Goal: Task Accomplishment & Management: Complete application form

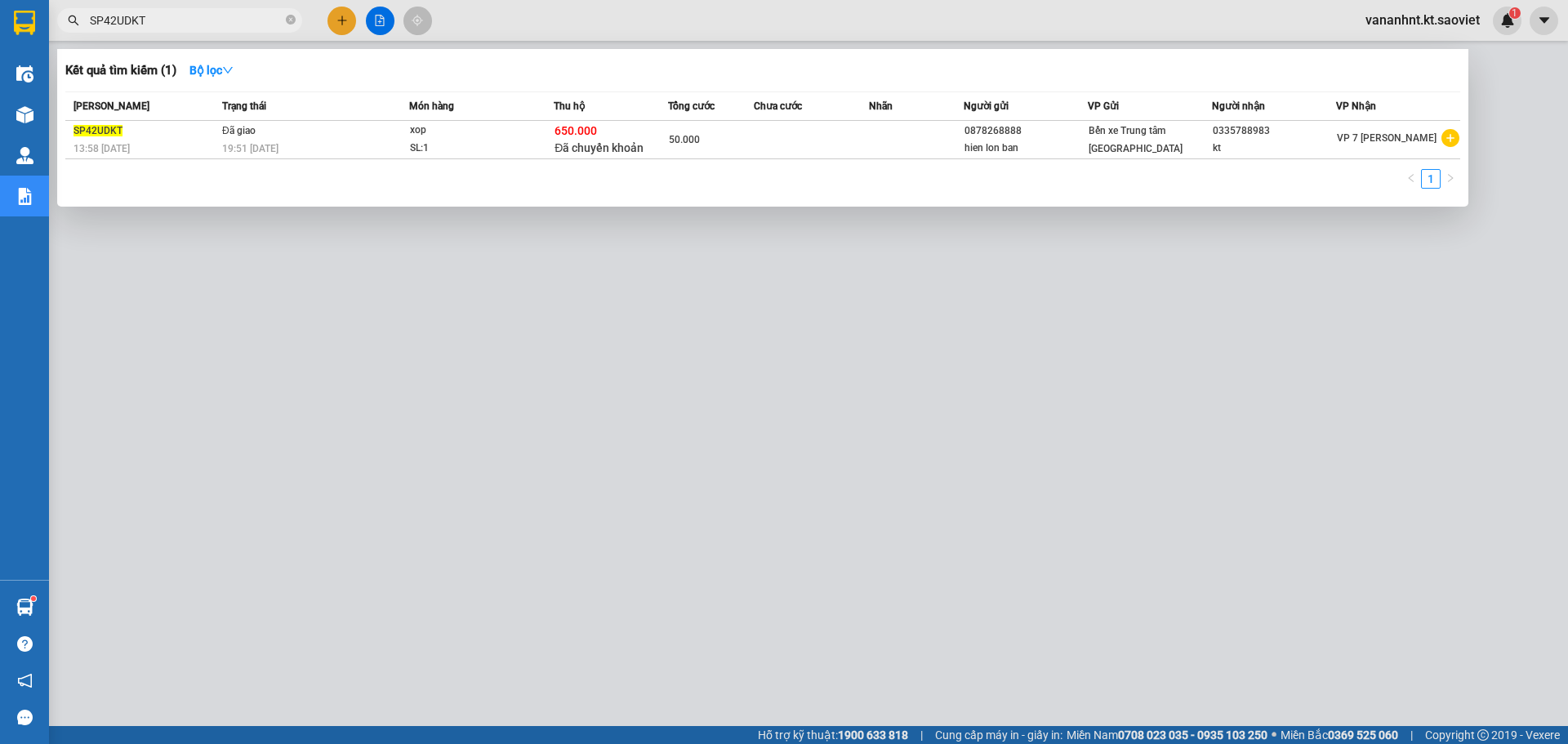
click at [286, 356] on div at bounding box center [784, 372] width 1568 height 744
click at [126, 21] on input "SP42UDKT" at bounding box center [185, 20] width 192 height 18
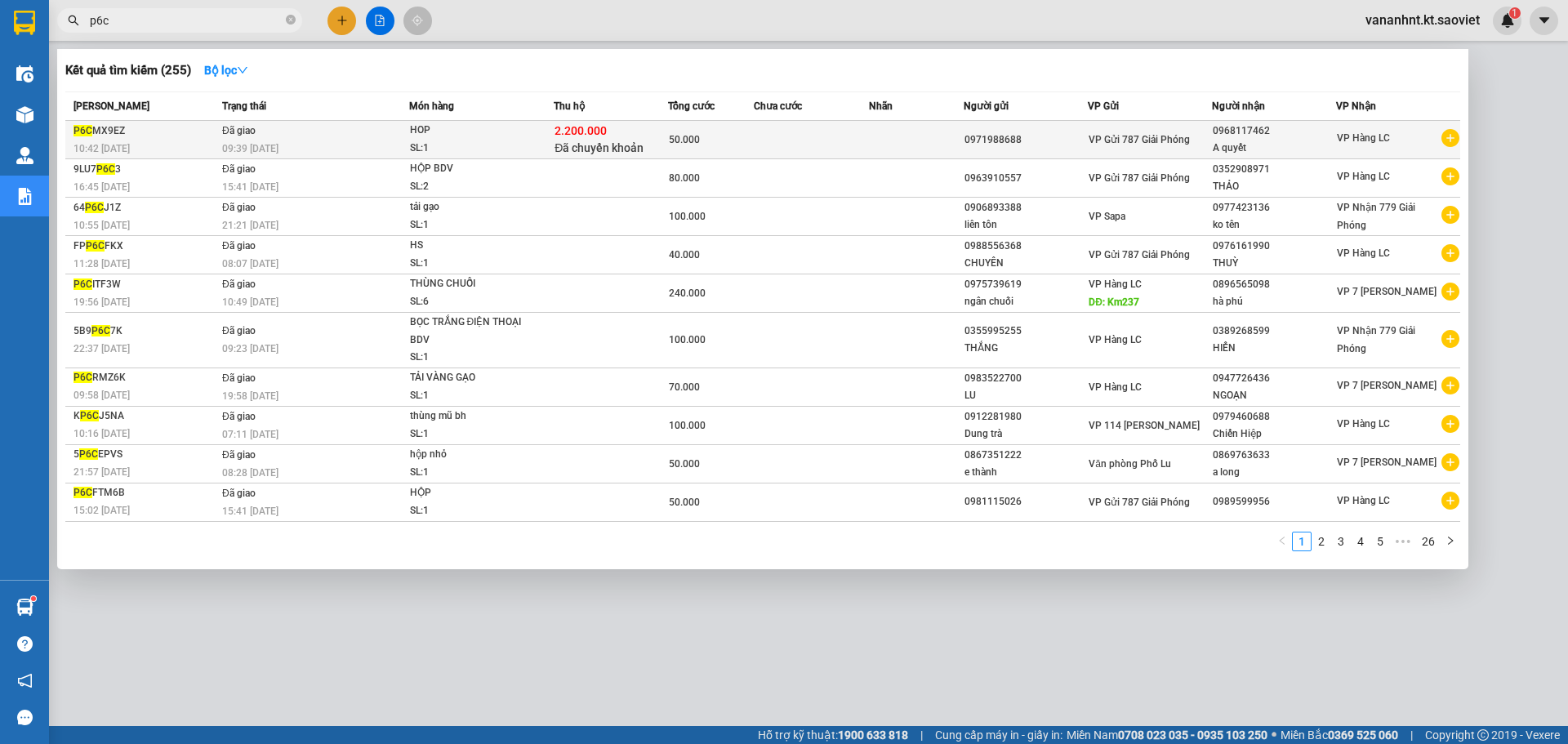
type input "p6c"
click at [567, 140] on div "2.200.000 Đã chuyển khoản" at bounding box center [611, 139] width 113 height 35
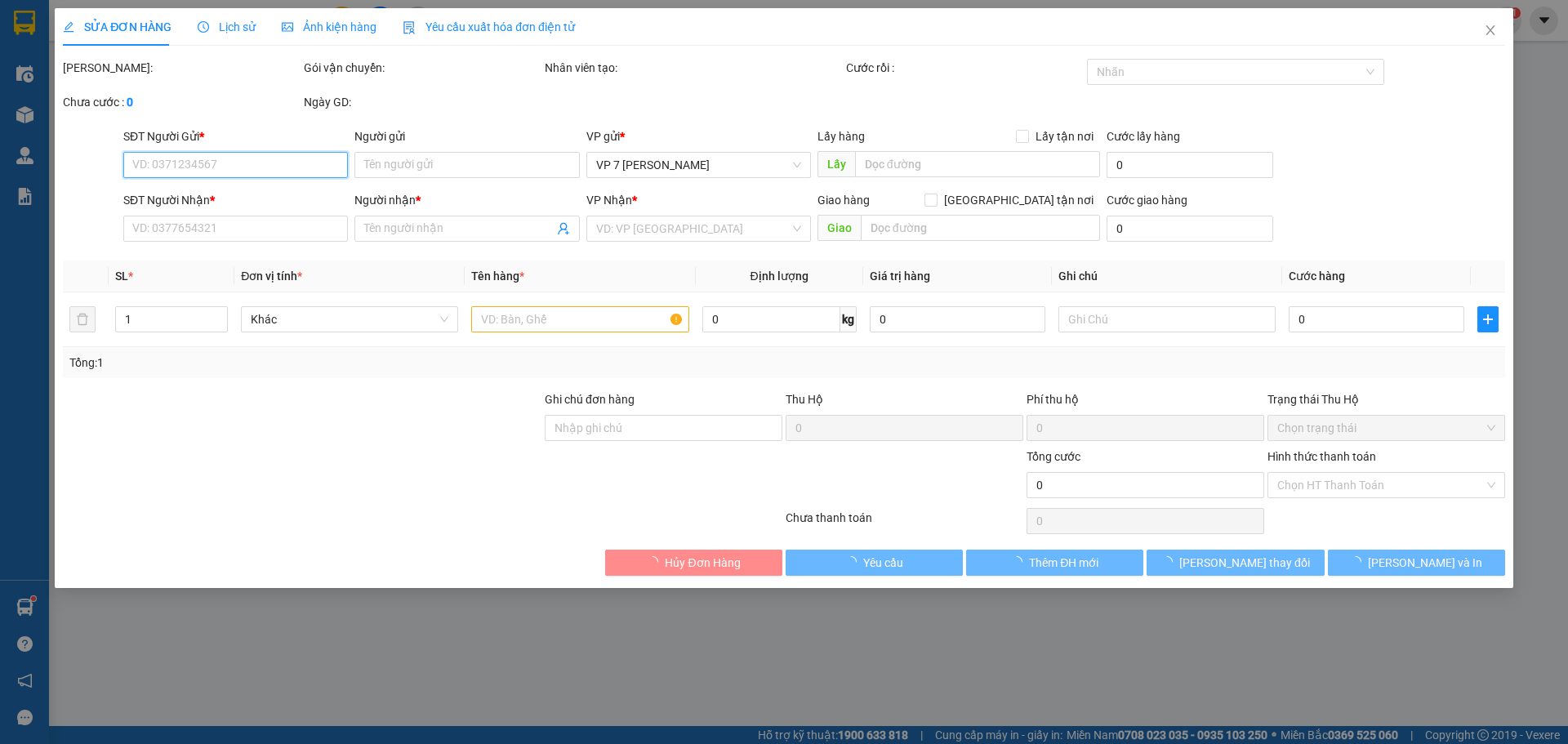
type input "0971988688"
type input "0968117462"
type input "A quyết"
type input "2.200.000"
type input "30.000"
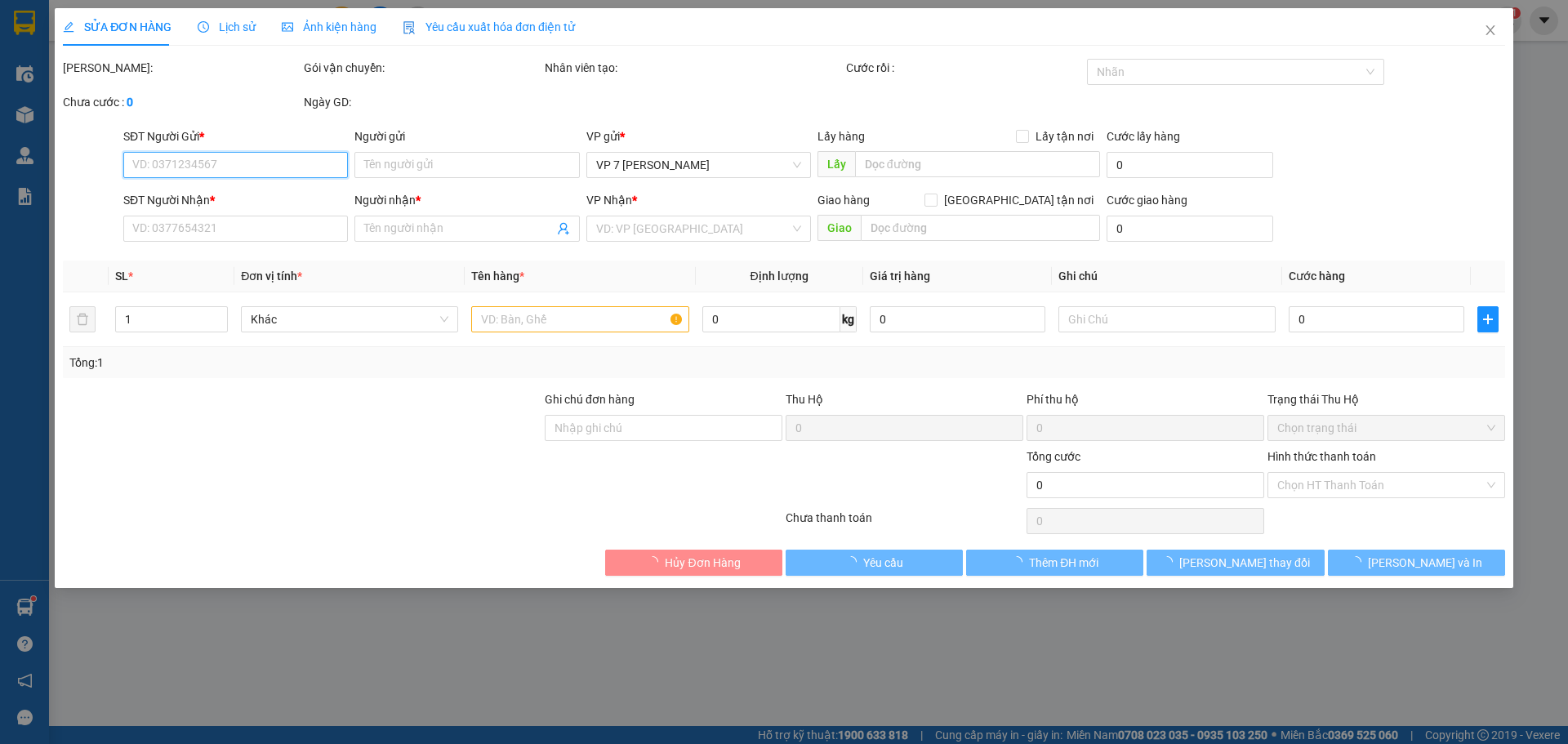
type input "50.000"
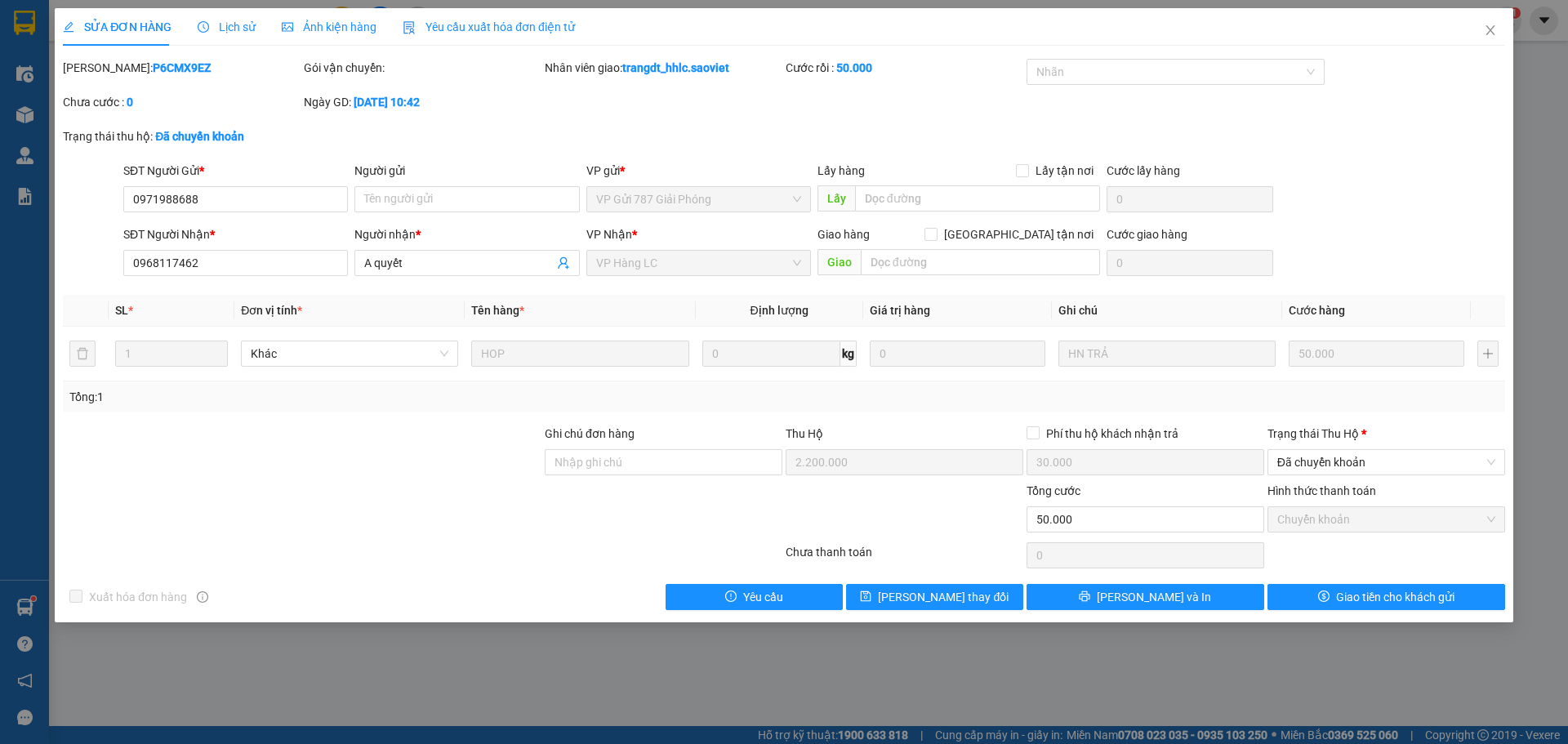
click at [234, 30] on span "Lịch sử" at bounding box center [226, 27] width 58 height 13
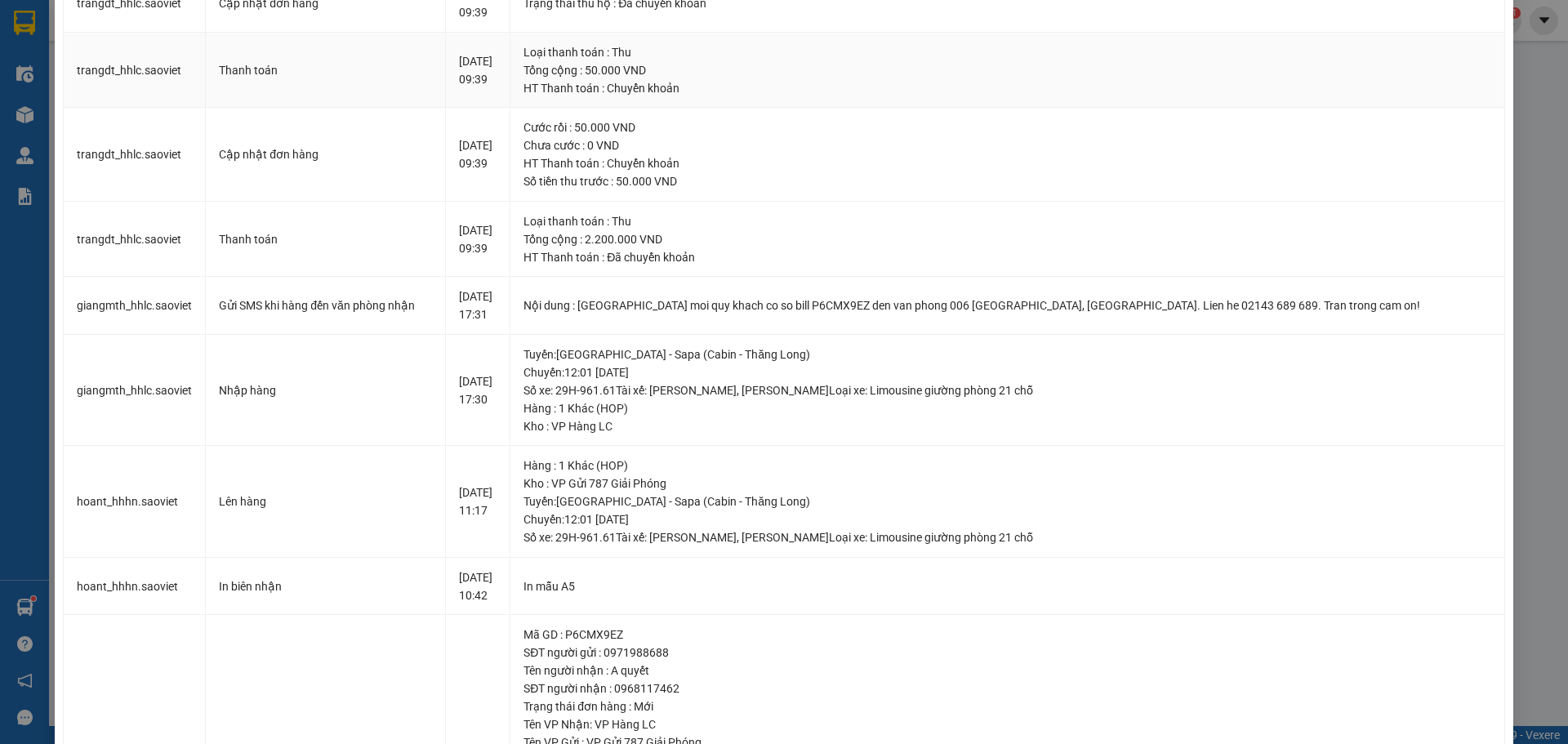
scroll to position [409, 0]
